Goal: Register for event/course

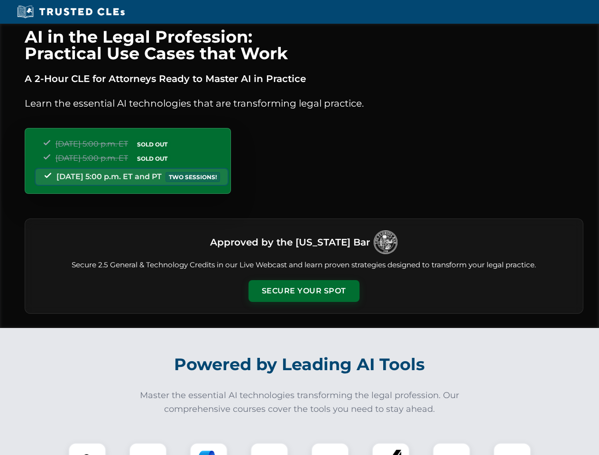
click at [303, 291] on button "Secure Your Spot" at bounding box center [303, 291] width 111 height 22
click at [87, 449] on img at bounding box center [86, 461] width 27 height 27
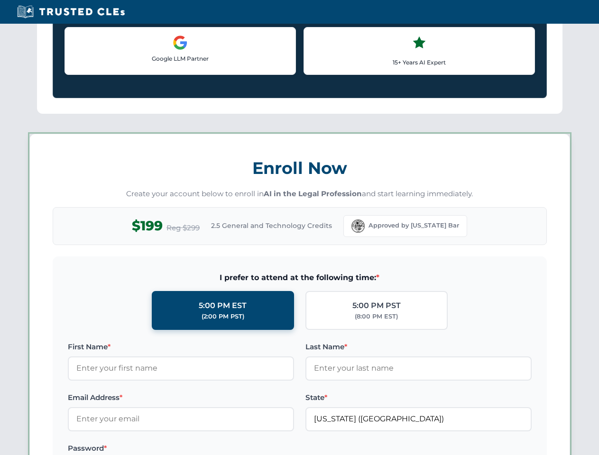
click at [209, 449] on label "Password *" at bounding box center [181, 448] width 226 height 11
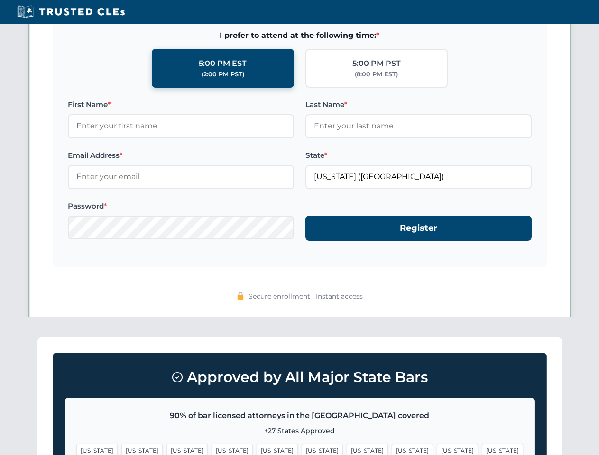
click at [436, 449] on span "[US_STATE]" at bounding box center [456, 451] width 41 height 14
